Goal: Information Seeking & Learning: Learn about a topic

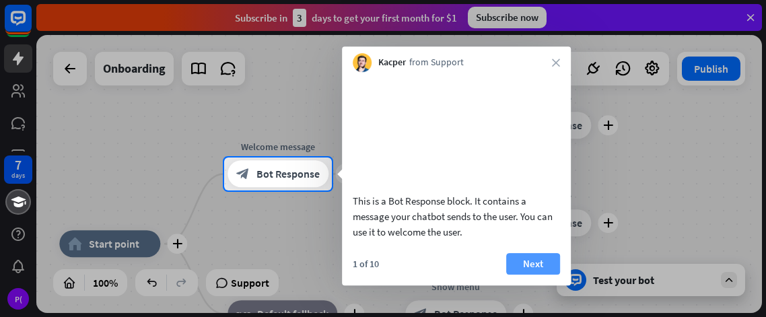
click at [541, 275] on button "Next" at bounding box center [533, 264] width 54 height 22
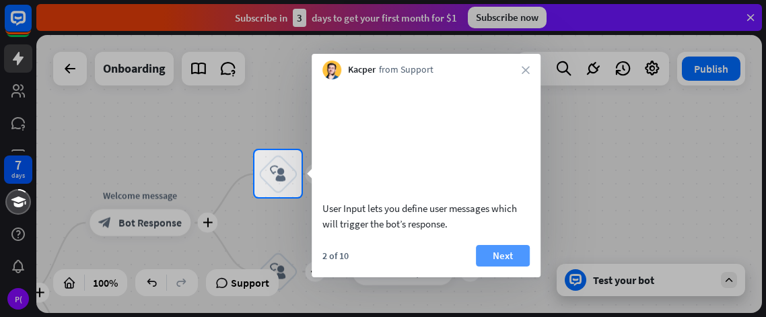
click at [504, 267] on button "Next" at bounding box center [503, 256] width 54 height 22
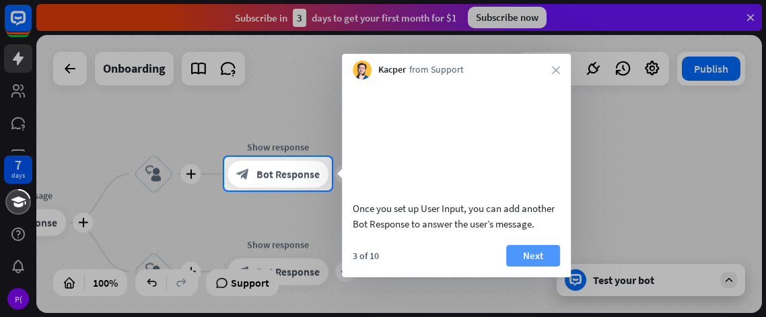
click at [525, 267] on button "Next" at bounding box center [533, 256] width 54 height 22
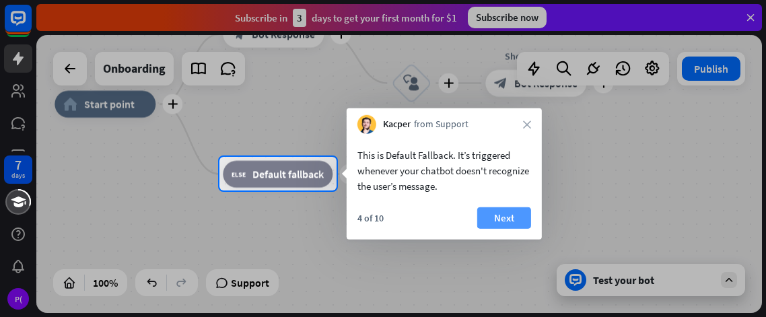
click at [502, 214] on button "Next" at bounding box center [504, 218] width 54 height 22
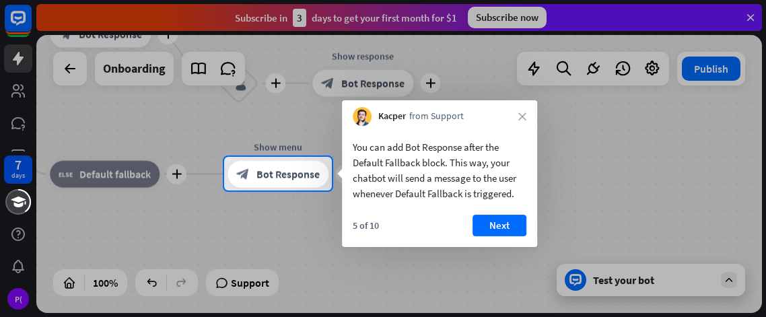
click at [502, 215] on button "Next" at bounding box center [500, 226] width 54 height 22
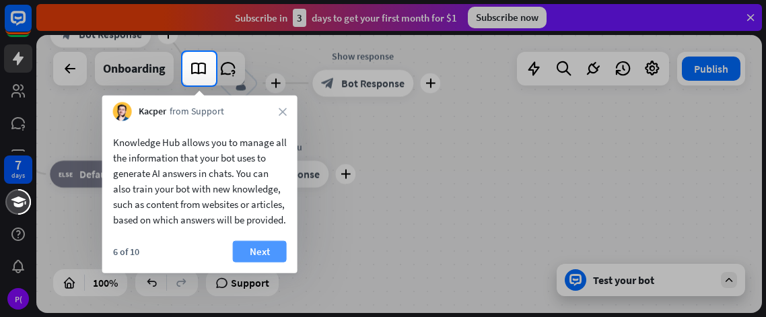
click at [275, 263] on button "Next" at bounding box center [260, 252] width 54 height 22
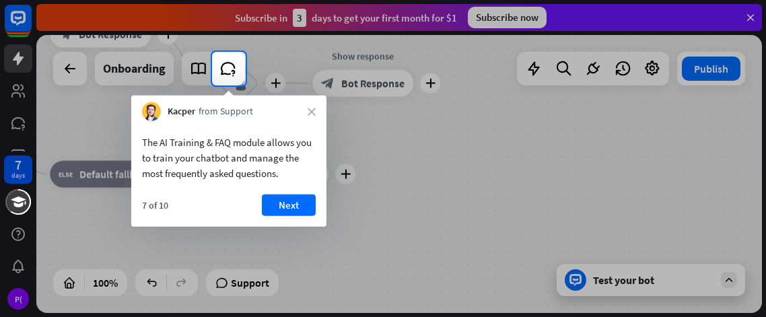
click at [289, 220] on div "7 of 10 Next" at bounding box center [228, 211] width 195 height 32
click at [290, 213] on button "Next" at bounding box center [289, 206] width 54 height 22
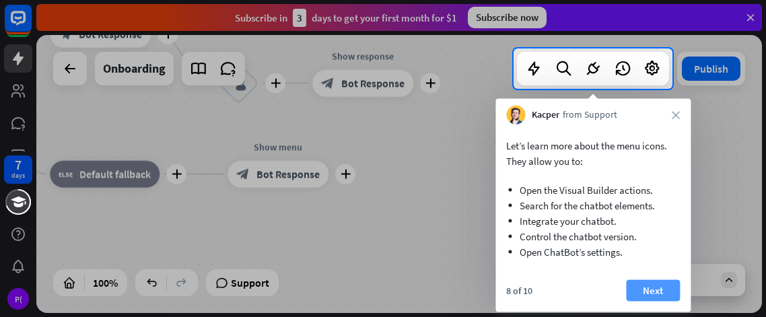
click at [641, 288] on button "Next" at bounding box center [653, 291] width 54 height 22
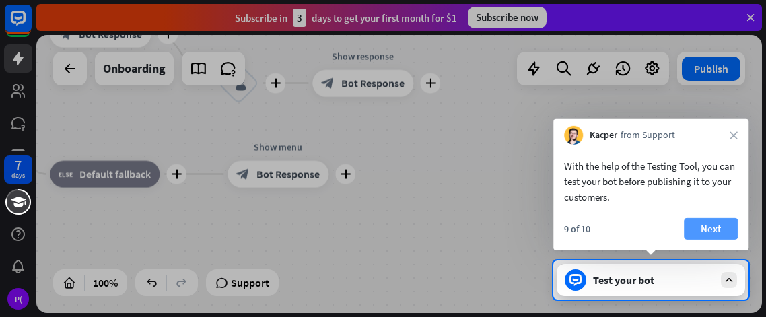
click at [698, 239] on button "Next" at bounding box center [711, 229] width 54 height 22
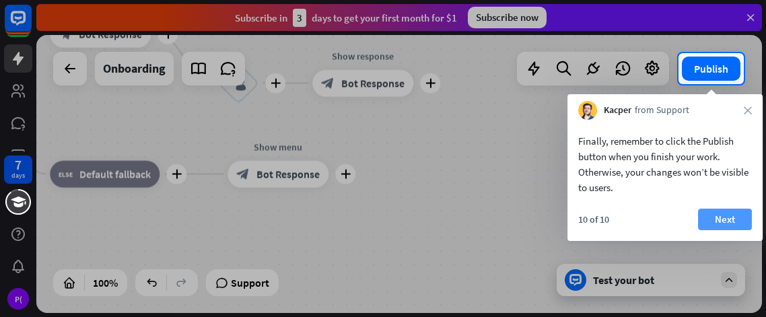
click at [725, 213] on button "Next" at bounding box center [725, 220] width 54 height 22
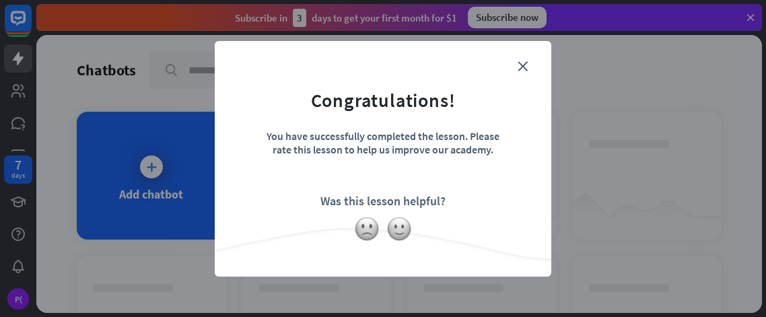
click at [529, 67] on form "Congratulations! You have successfully completed the lesson. Please rate this l…" at bounding box center [383, 138] width 303 height 161
click at [523, 64] on icon "close" at bounding box center [523, 66] width 10 height 10
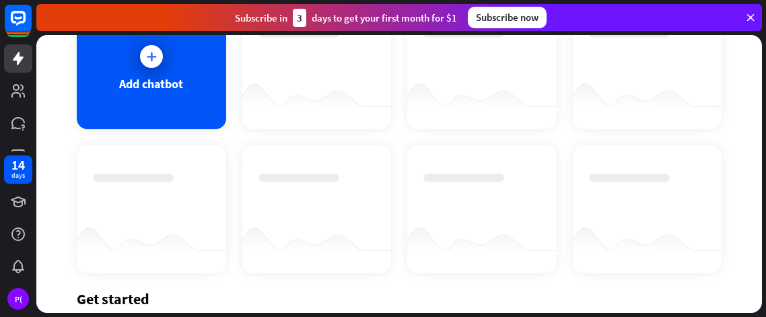
scroll to position [283, 0]
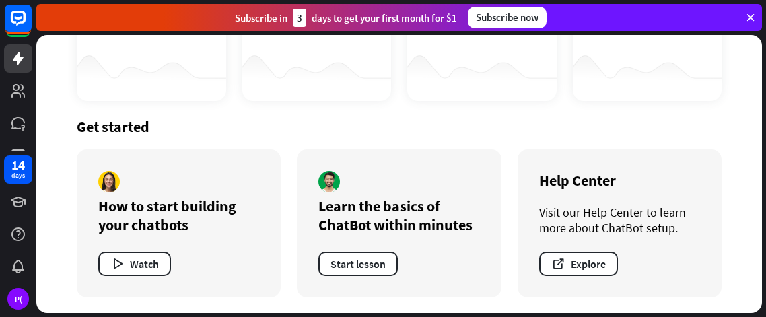
drag, startPoint x: 319, startPoint y: 206, endPoint x: 492, endPoint y: 219, distance: 173.5
click at [492, 219] on div "Learn the basics of ChatBot within minutes Start lesson" at bounding box center [399, 223] width 204 height 148
copy div "Learn the basics of ChatBot within minutes"
